Goal: Task Accomplishment & Management: Manage account settings

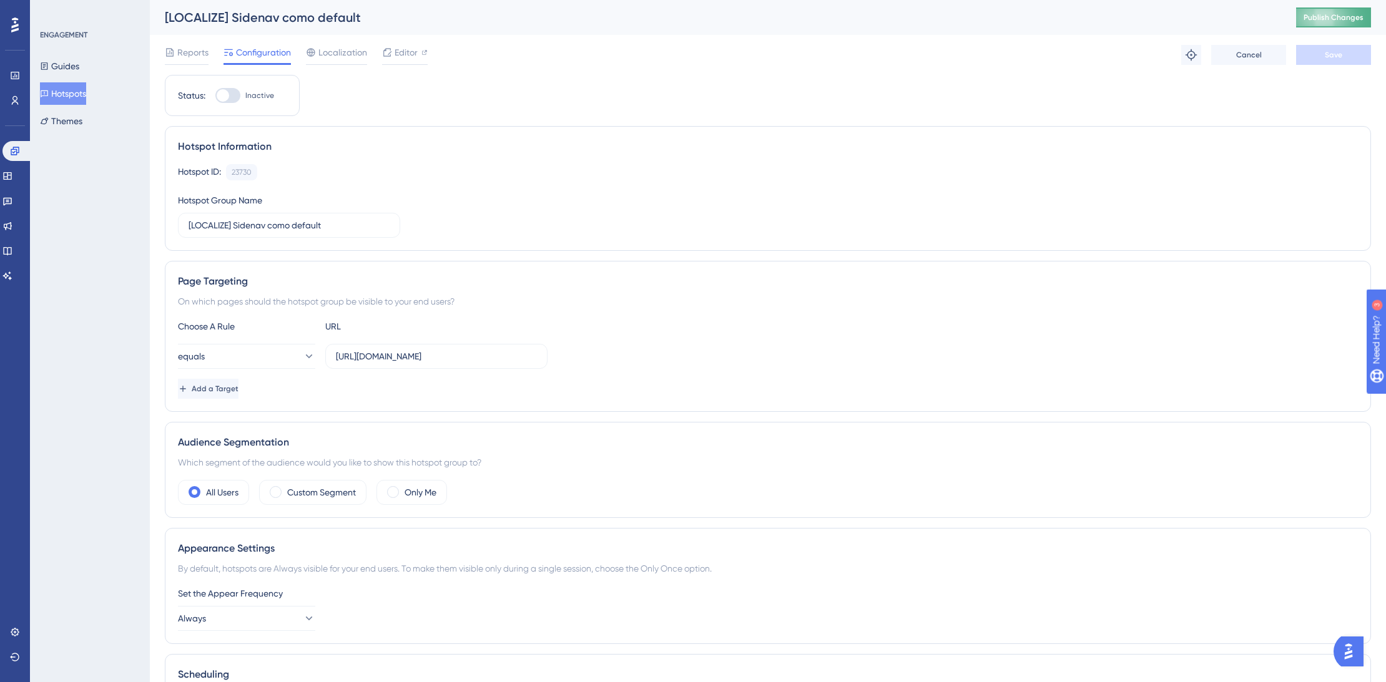
click at [1357, 13] on span "Publish Changes" at bounding box center [1334, 17] width 60 height 10
click at [285, 618] on button "Always" at bounding box center [246, 618] width 137 height 25
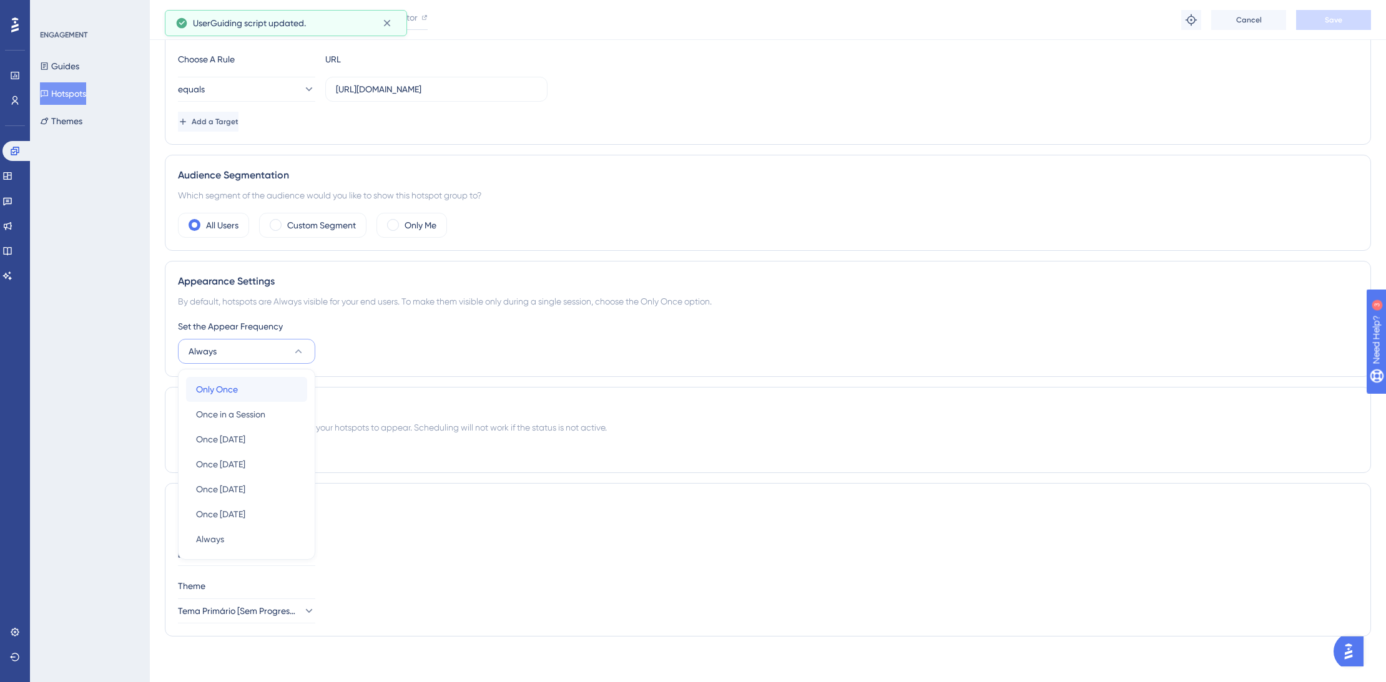
click at [238, 394] on div "Only Once Only Once" at bounding box center [246, 389] width 101 height 25
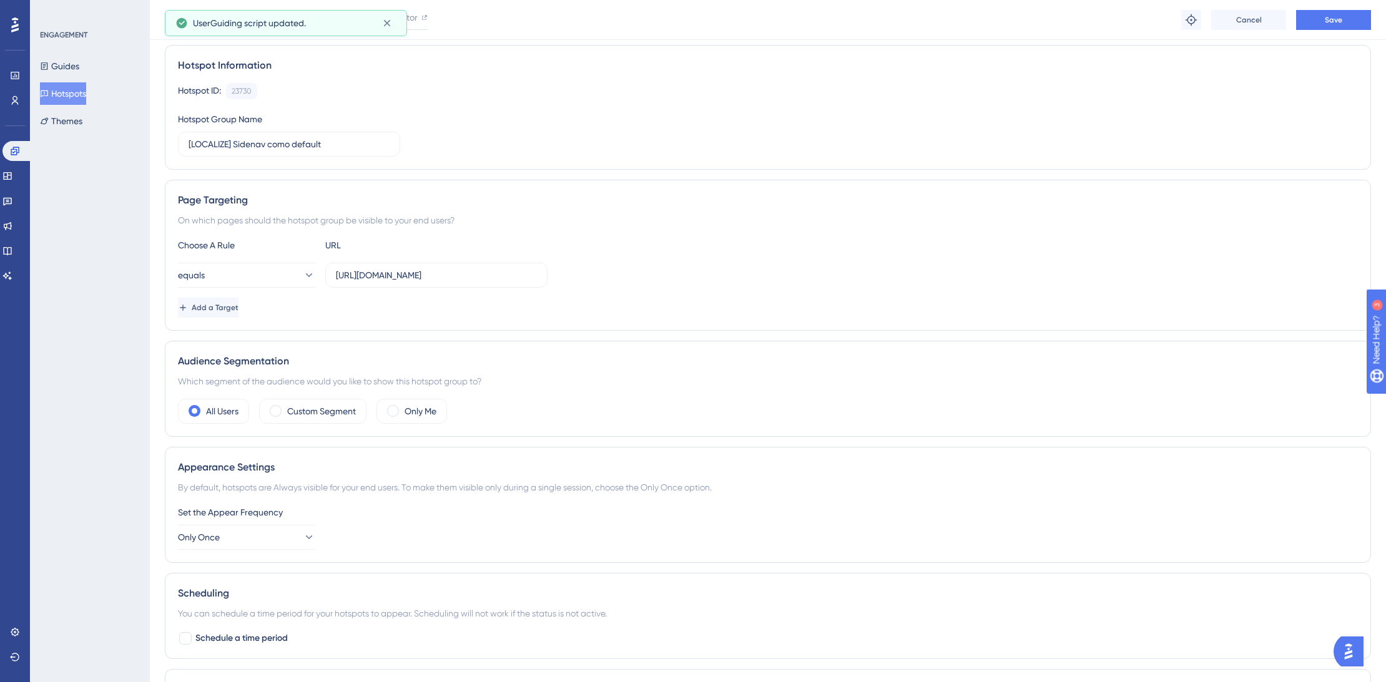
scroll to position [0, 0]
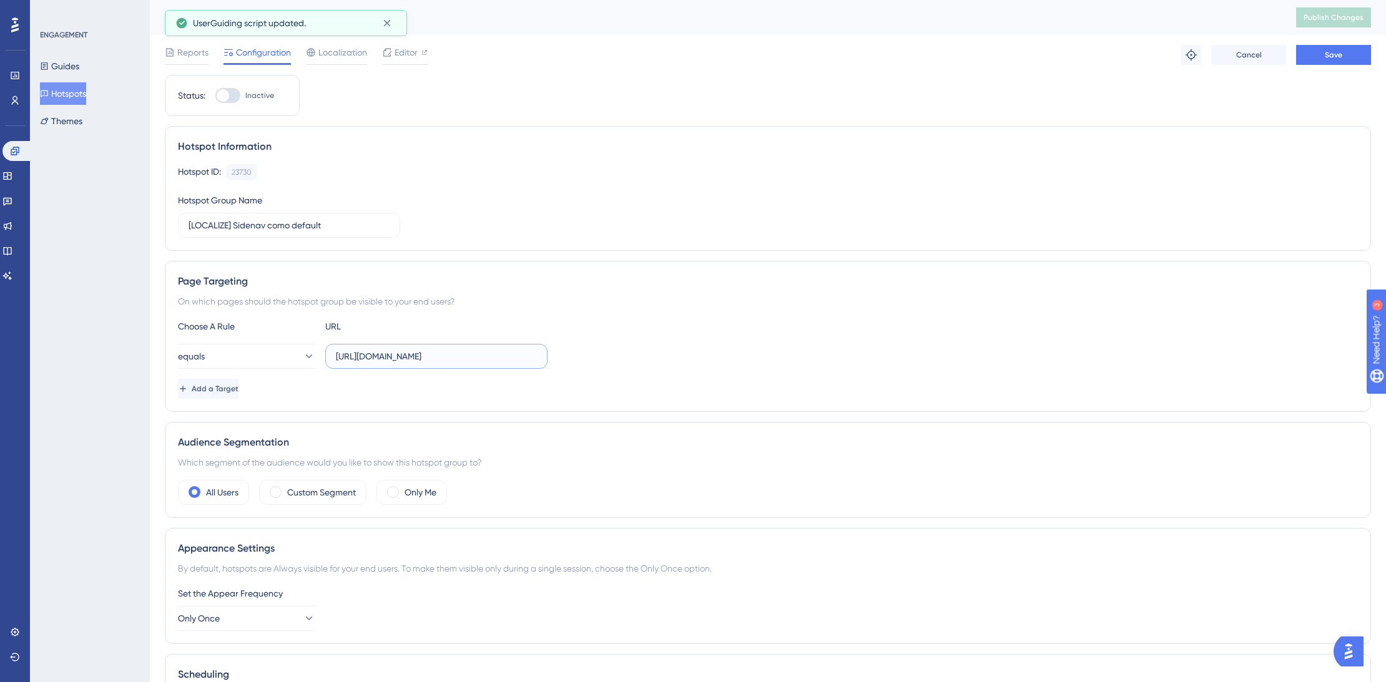
click at [392, 358] on input "[URL][DOMAIN_NAME]" at bounding box center [436, 357] width 201 height 14
click at [396, 357] on input "[URL][DOMAIN_NAME]" at bounding box center [436, 357] width 201 height 14
drag, startPoint x: 337, startPoint y: 354, endPoint x: 817, endPoint y: 371, distance: 480.4
click at [830, 363] on div "equals [URL][DOMAIN_NAME]" at bounding box center [768, 356] width 1180 height 25
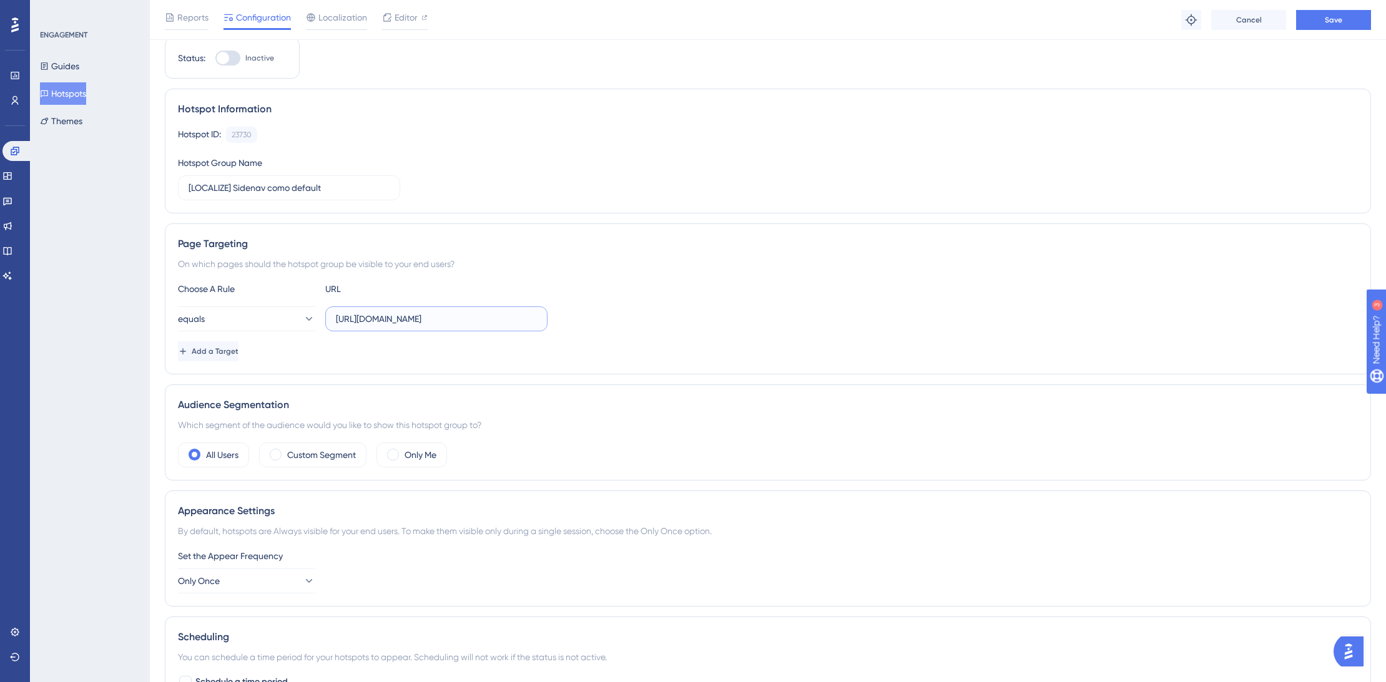
scroll to position [0, 0]
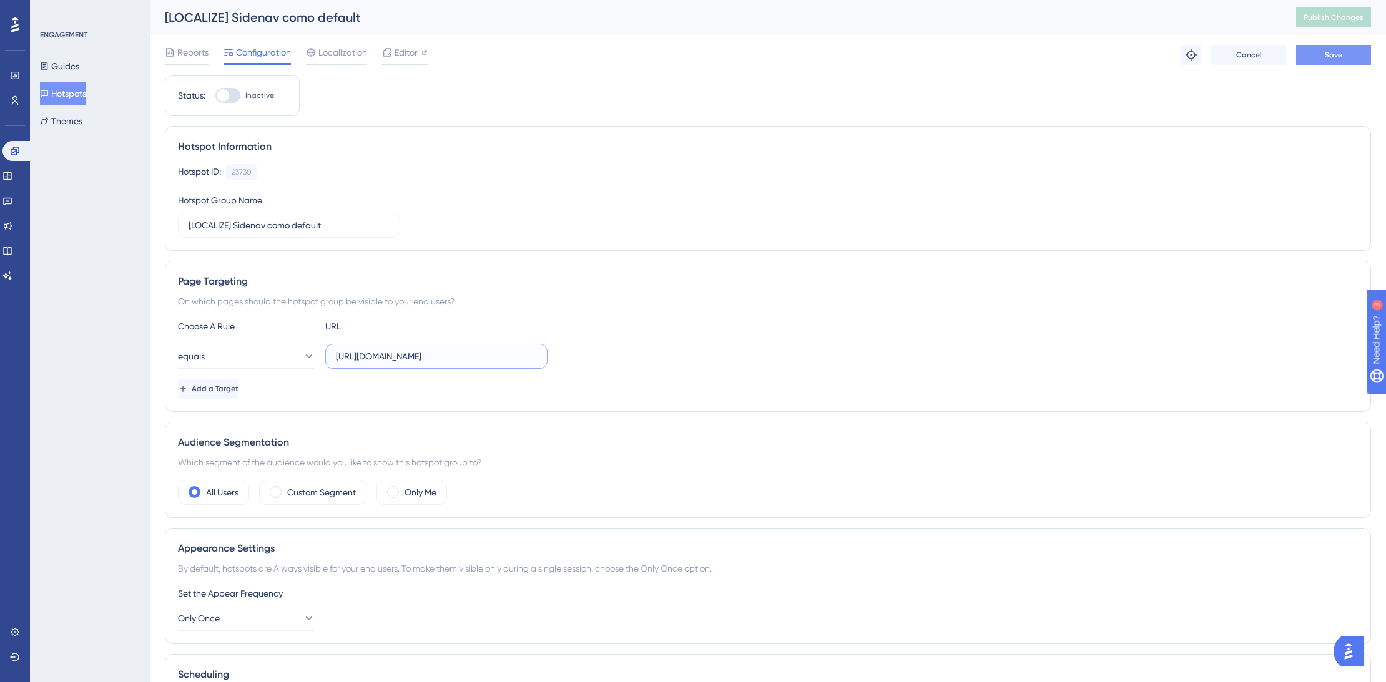
type input "[URL][DOMAIN_NAME]"
click at [1329, 52] on span "Save" at bounding box center [1333, 55] width 17 height 10
click at [1319, 14] on span "Publish Changes" at bounding box center [1334, 17] width 60 height 10
